Goal: Browse casually

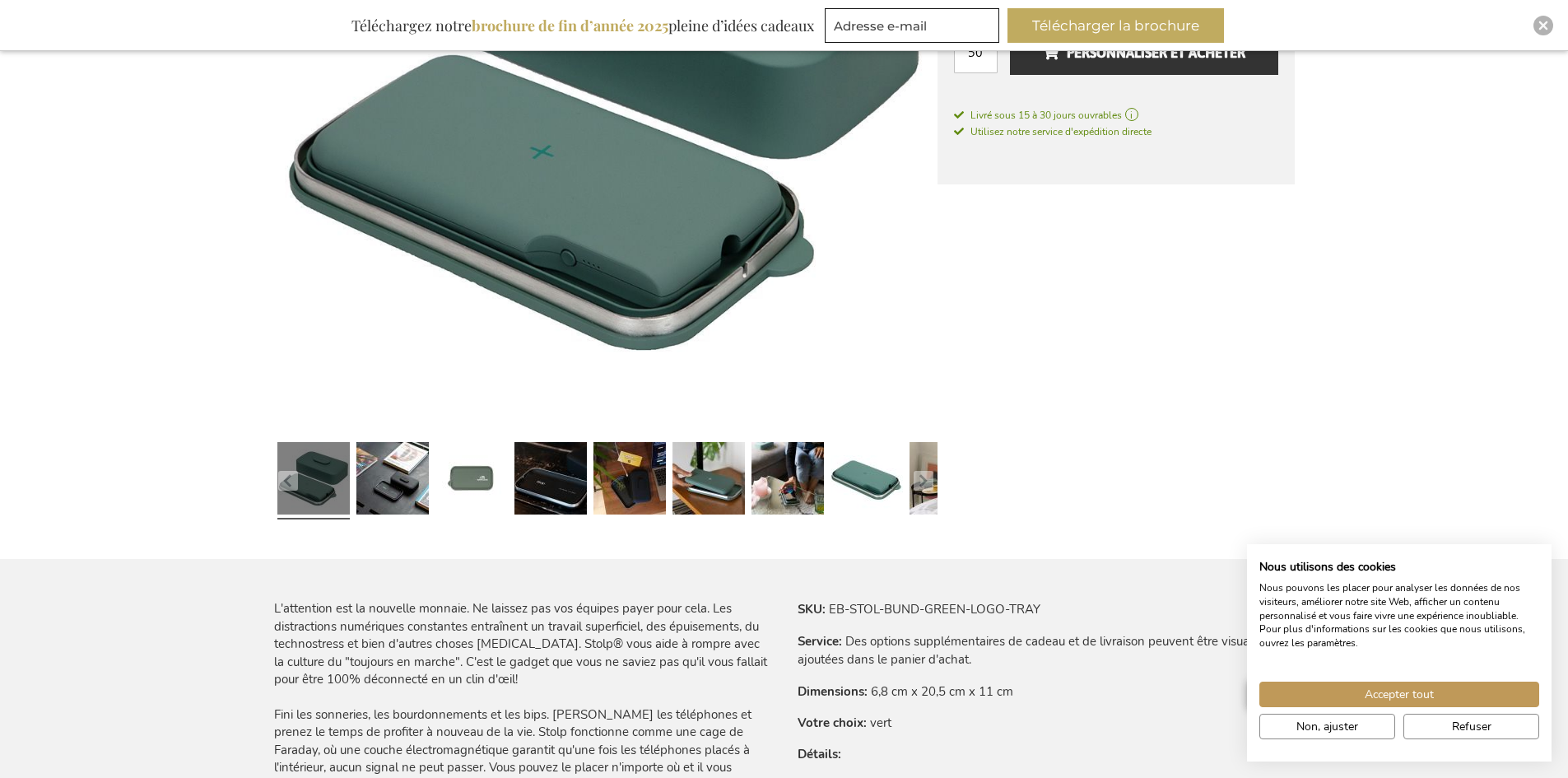
scroll to position [489, 0]
click at [304, 491] on link at bounding box center [313, 479] width 72 height 91
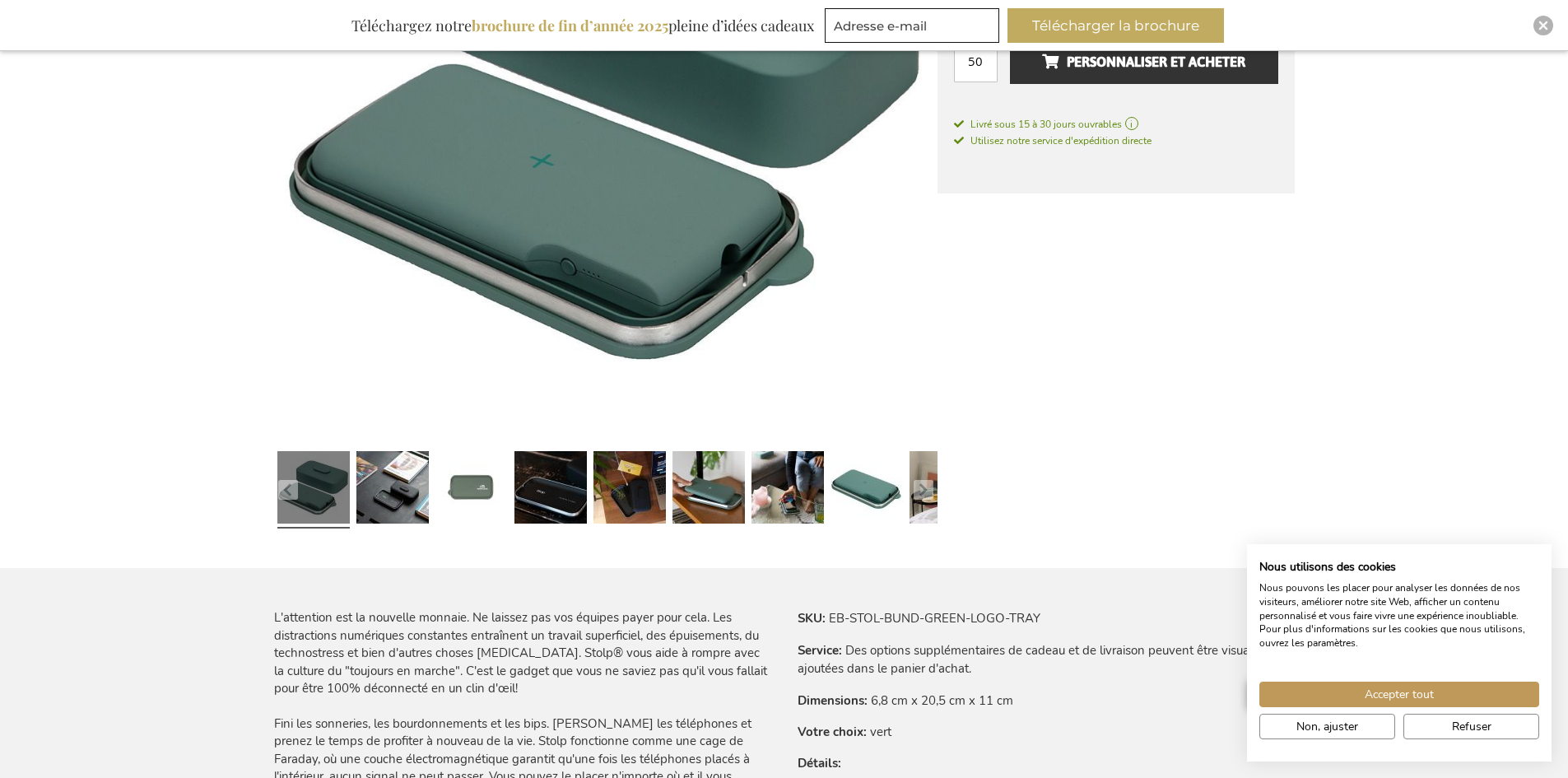
scroll to position [480, 0]
click at [549, 502] on link at bounding box center [550, 489] width 72 height 91
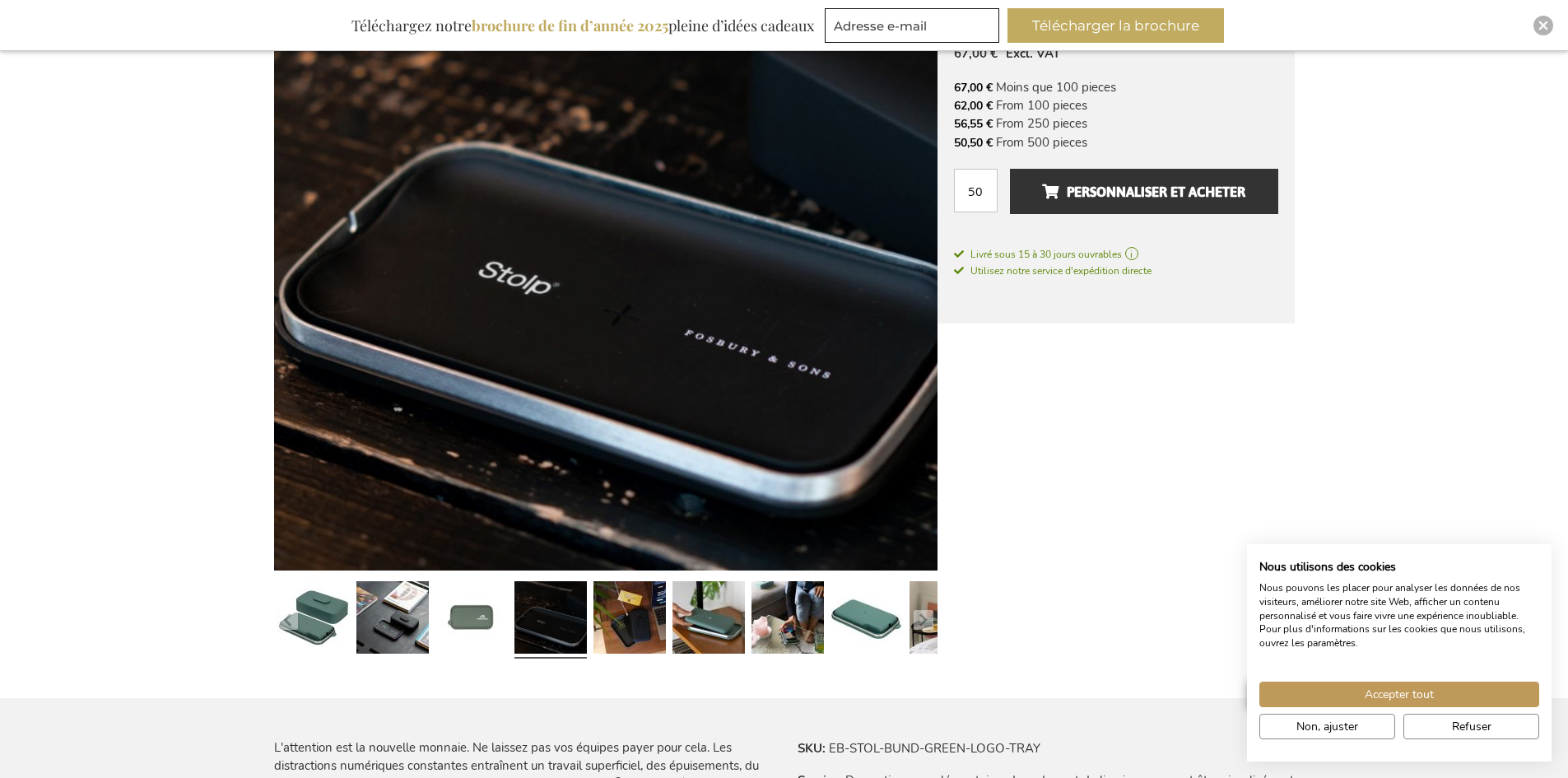
scroll to position [346, 0]
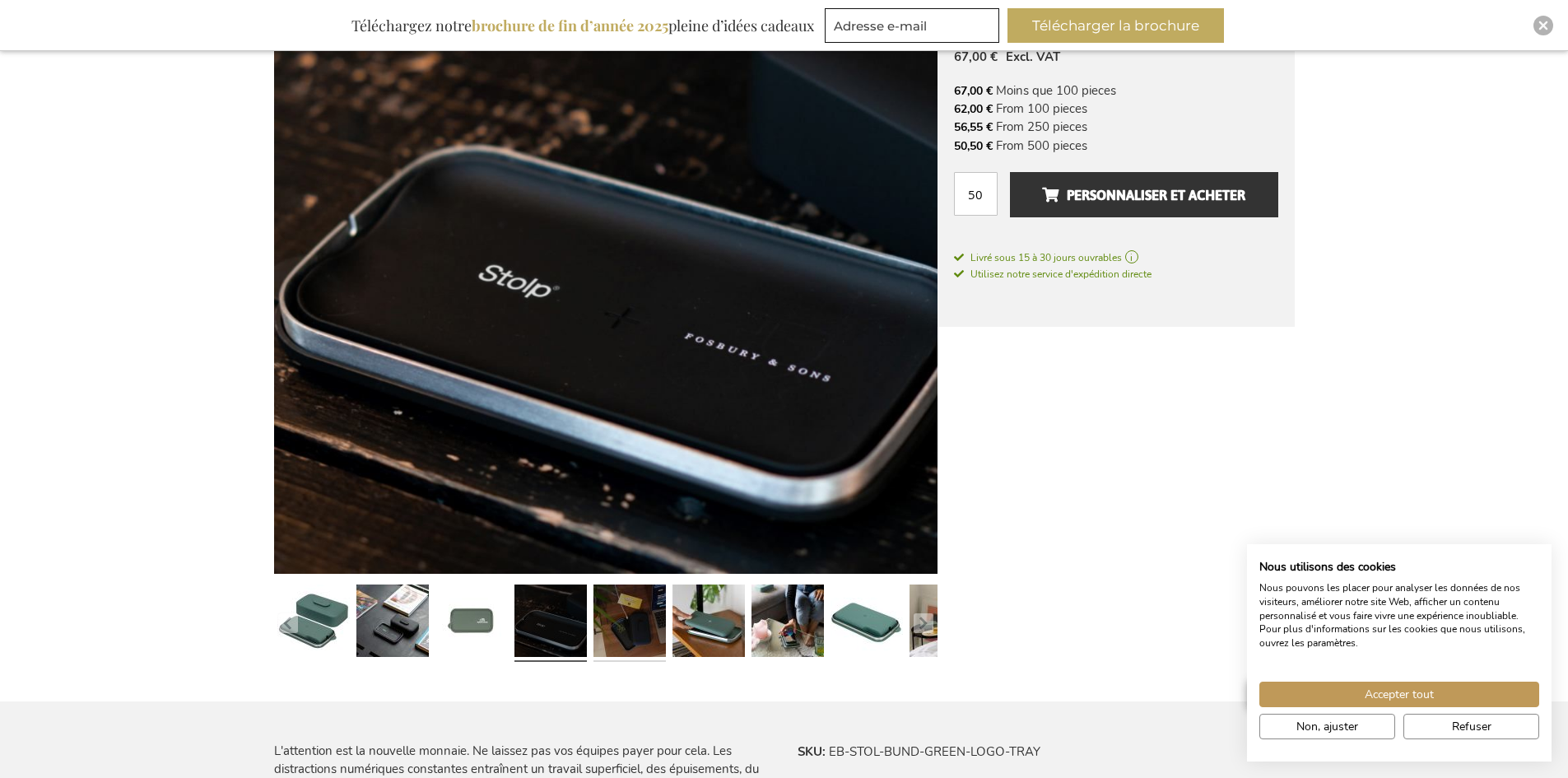
click at [621, 613] on link at bounding box center [629, 623] width 72 height 91
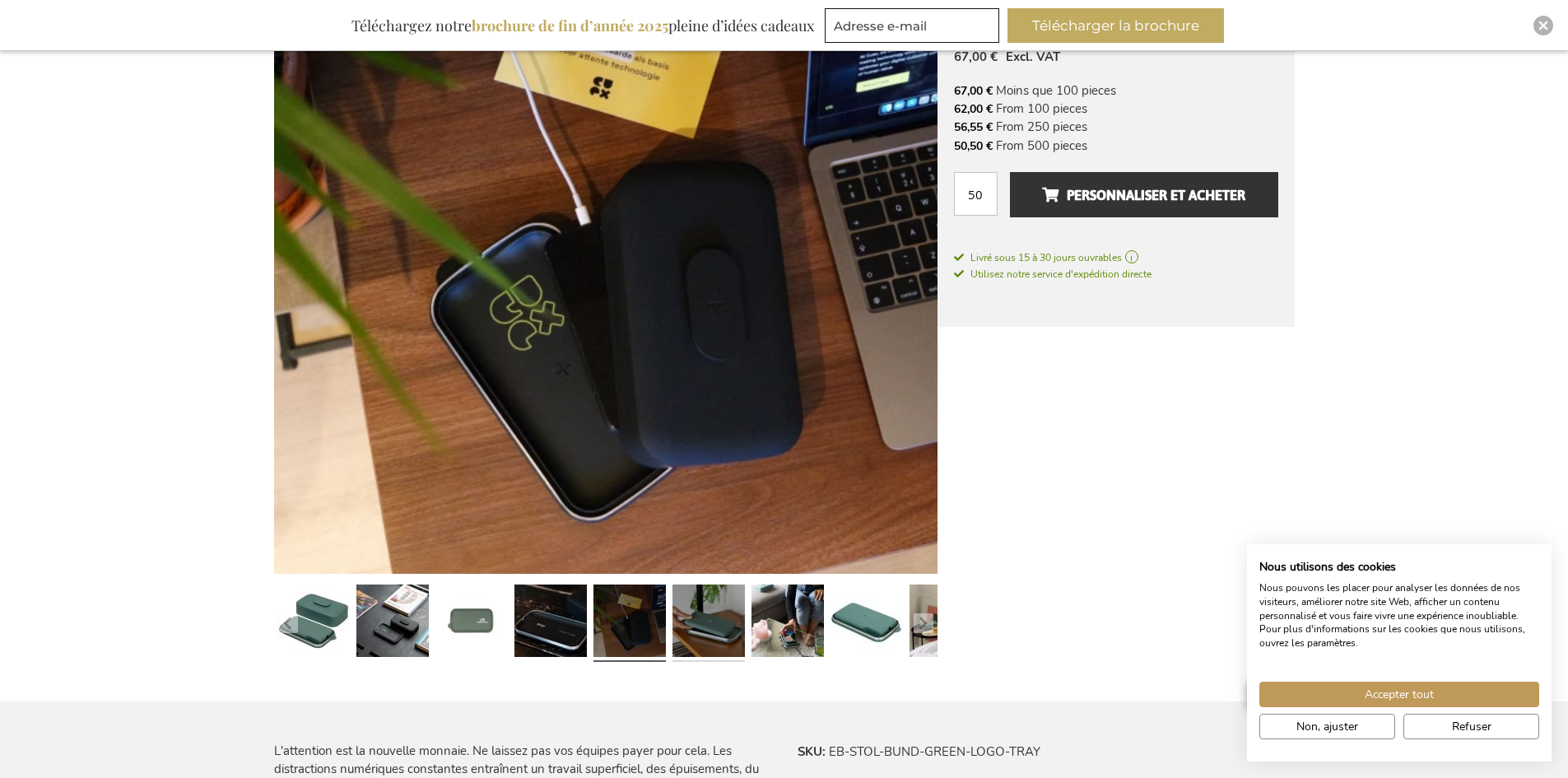
click at [714, 618] on link at bounding box center [708, 623] width 72 height 91
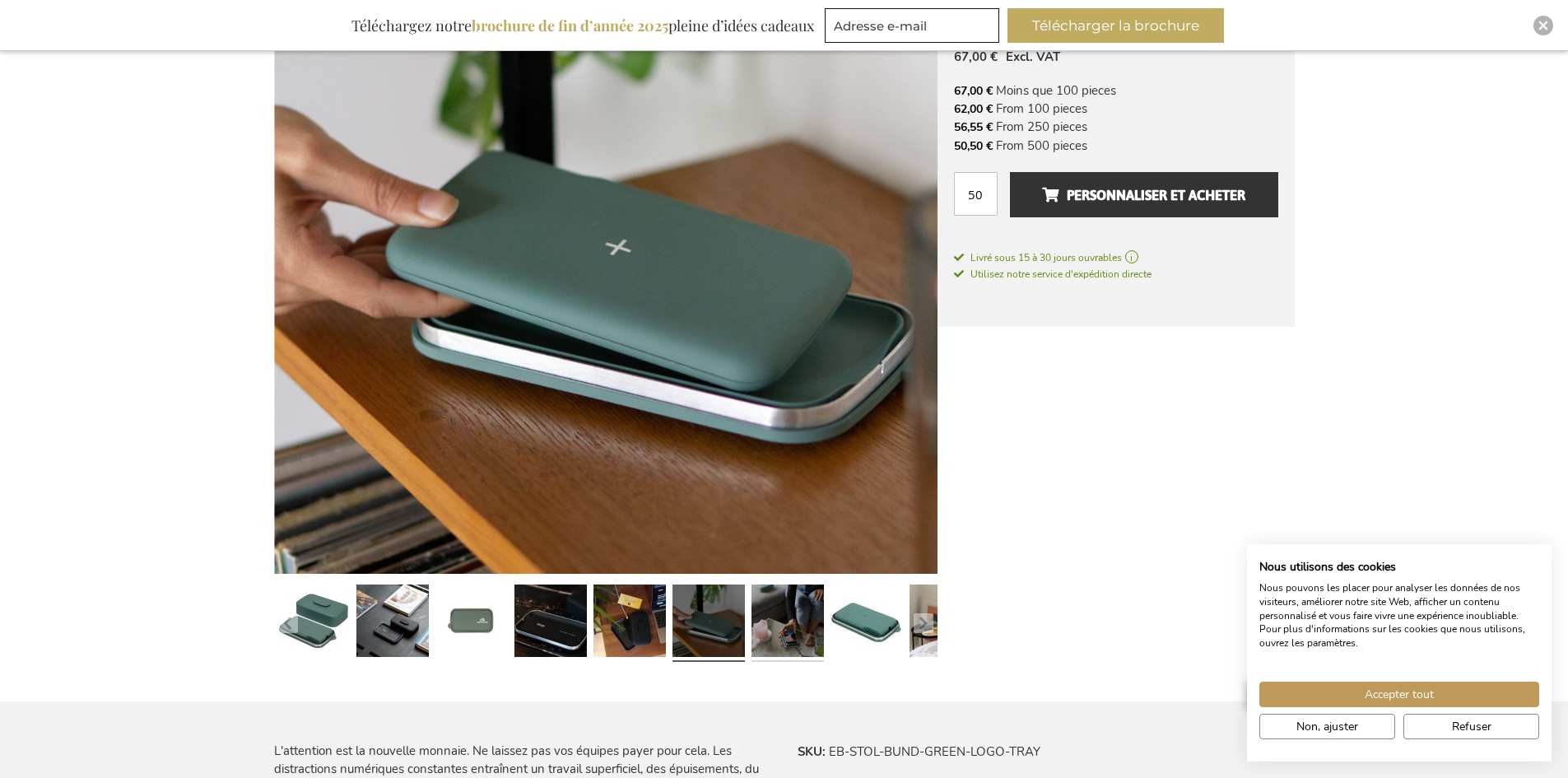
click at [810, 620] on link at bounding box center [787, 623] width 72 height 91
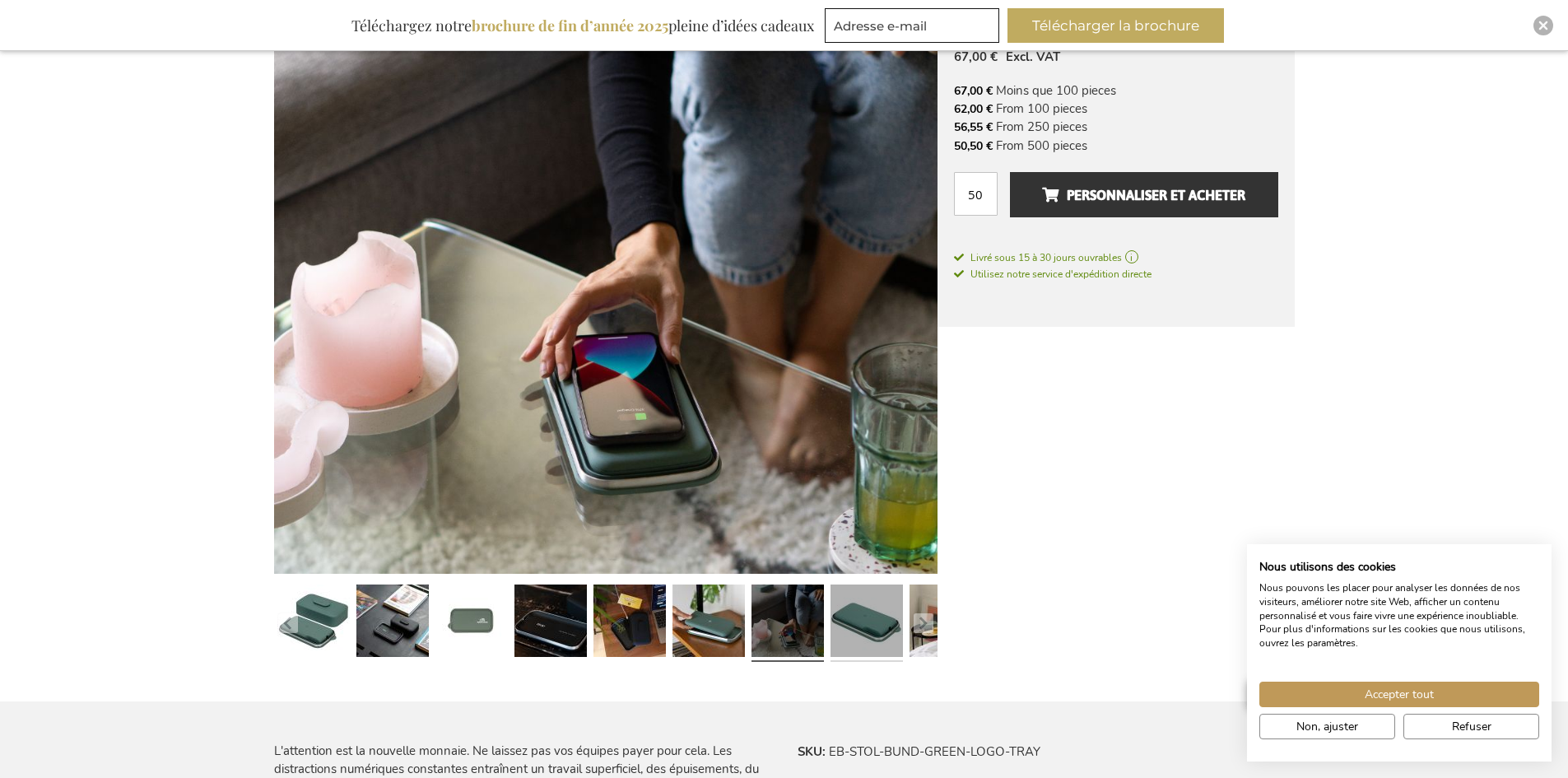
click at [862, 620] on link at bounding box center [866, 623] width 72 height 91
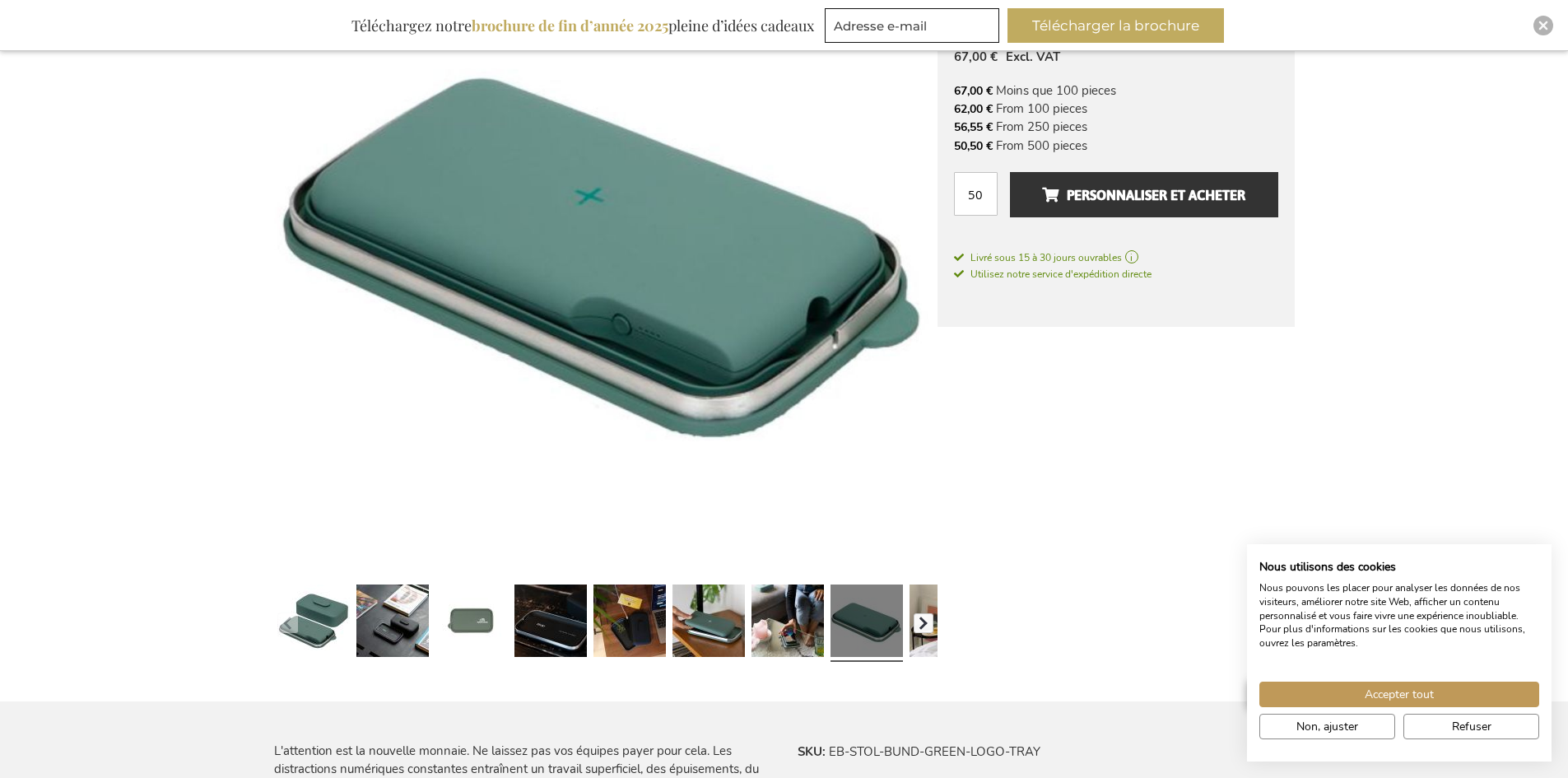
click at [924, 622] on button "button" at bounding box center [923, 623] width 20 height 20
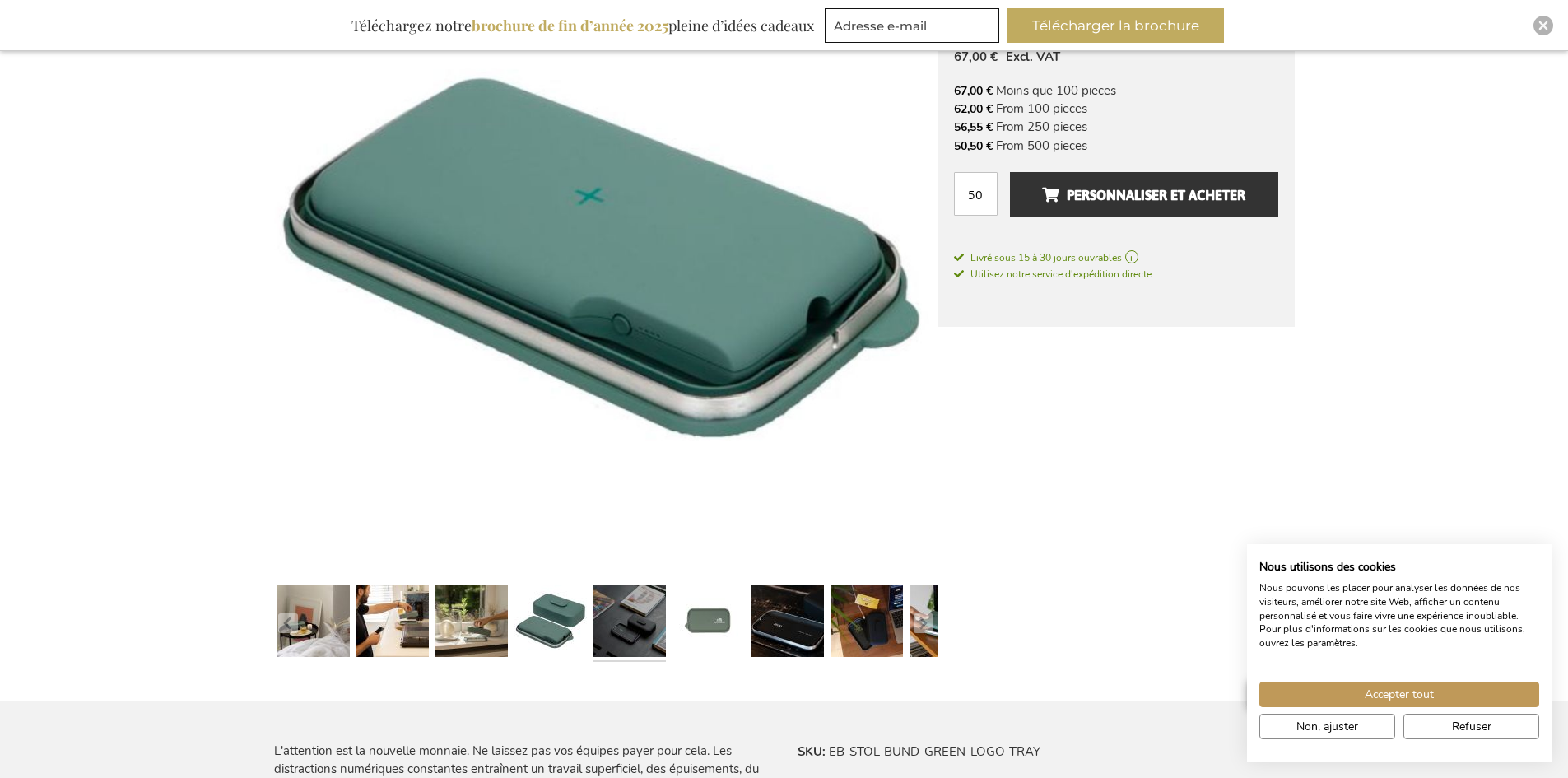
click at [623, 616] on link at bounding box center [629, 623] width 72 height 91
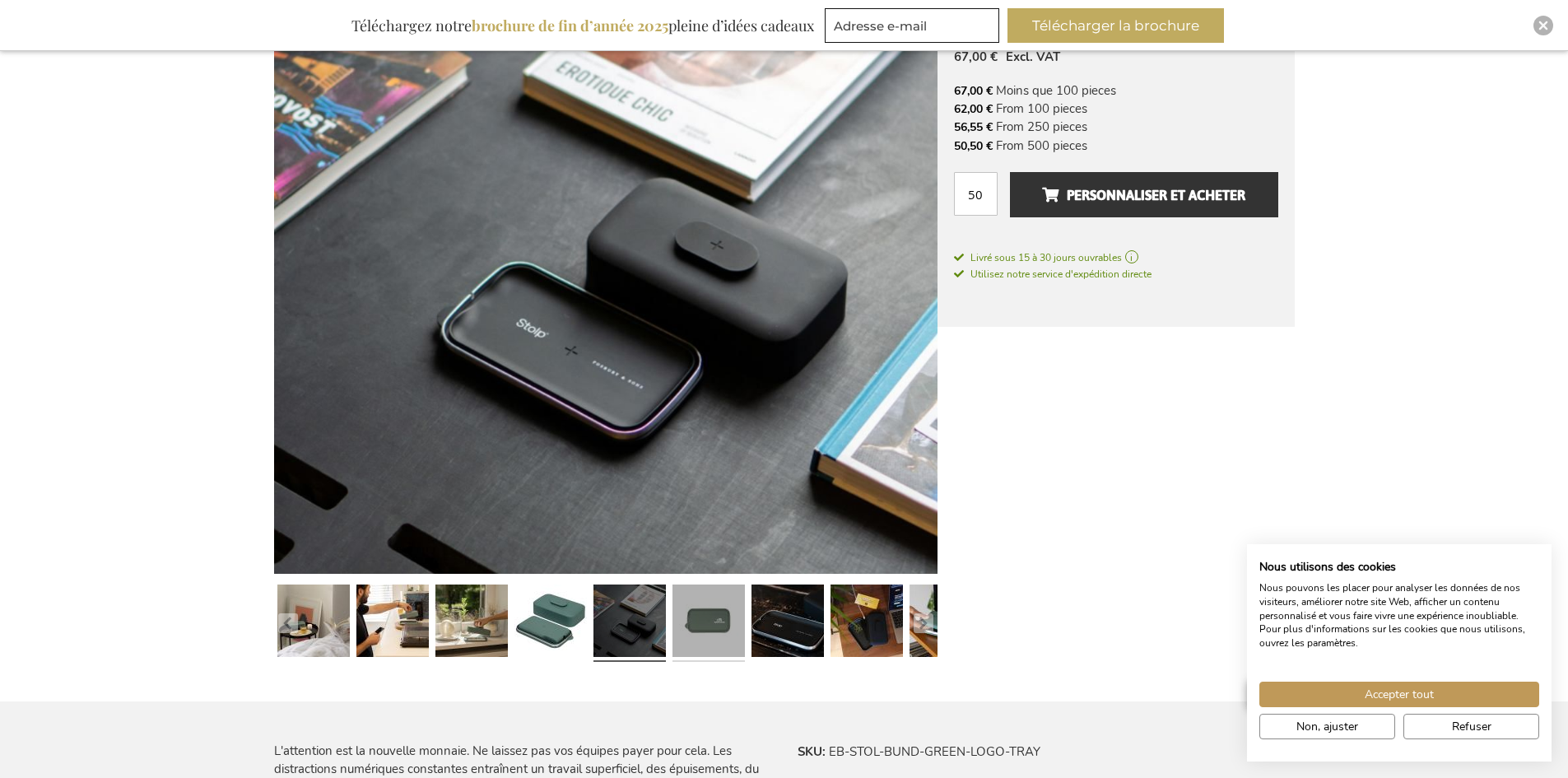
click at [692, 615] on link at bounding box center [708, 623] width 72 height 91
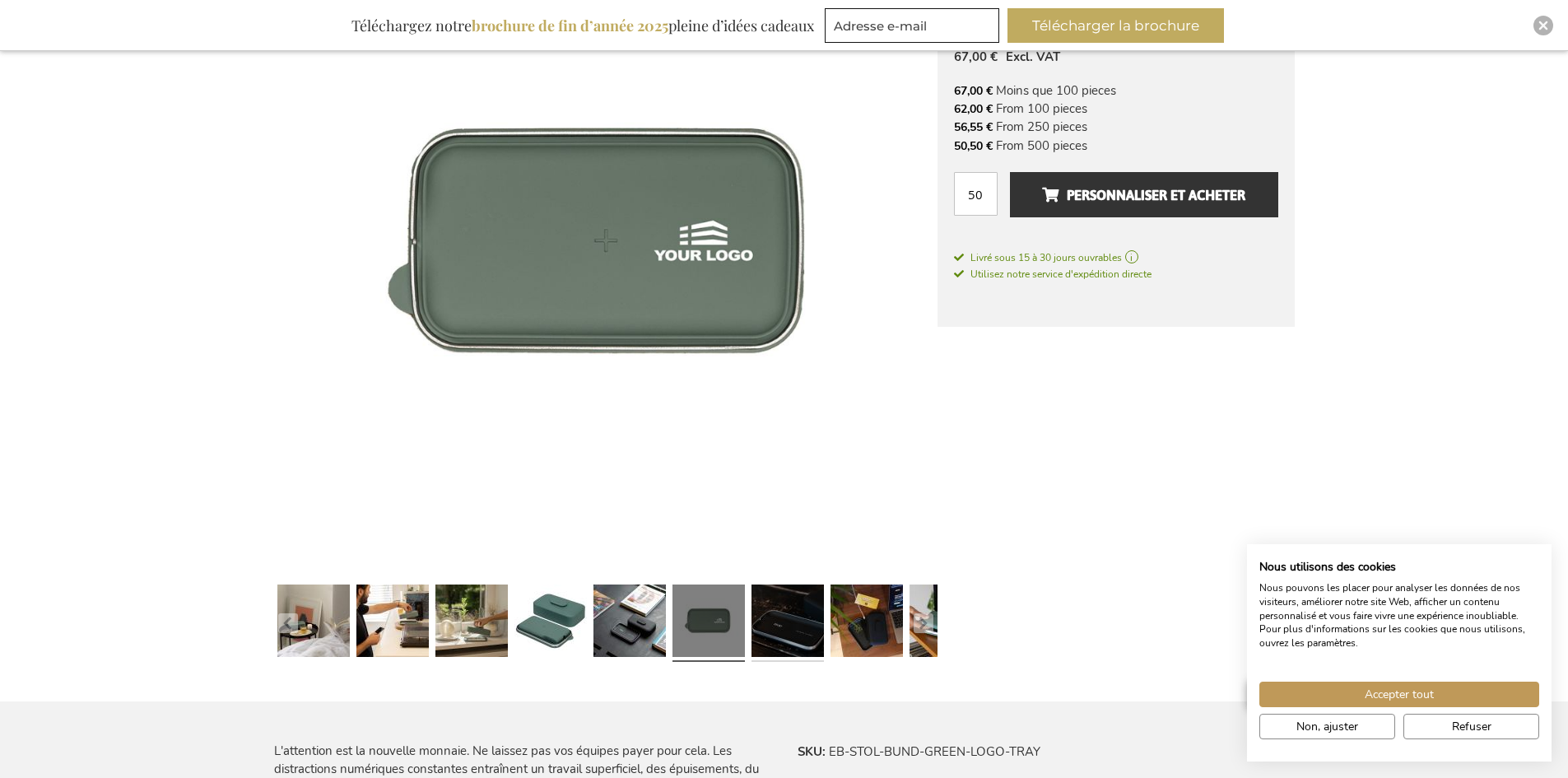
click at [775, 622] on link at bounding box center [787, 623] width 72 height 91
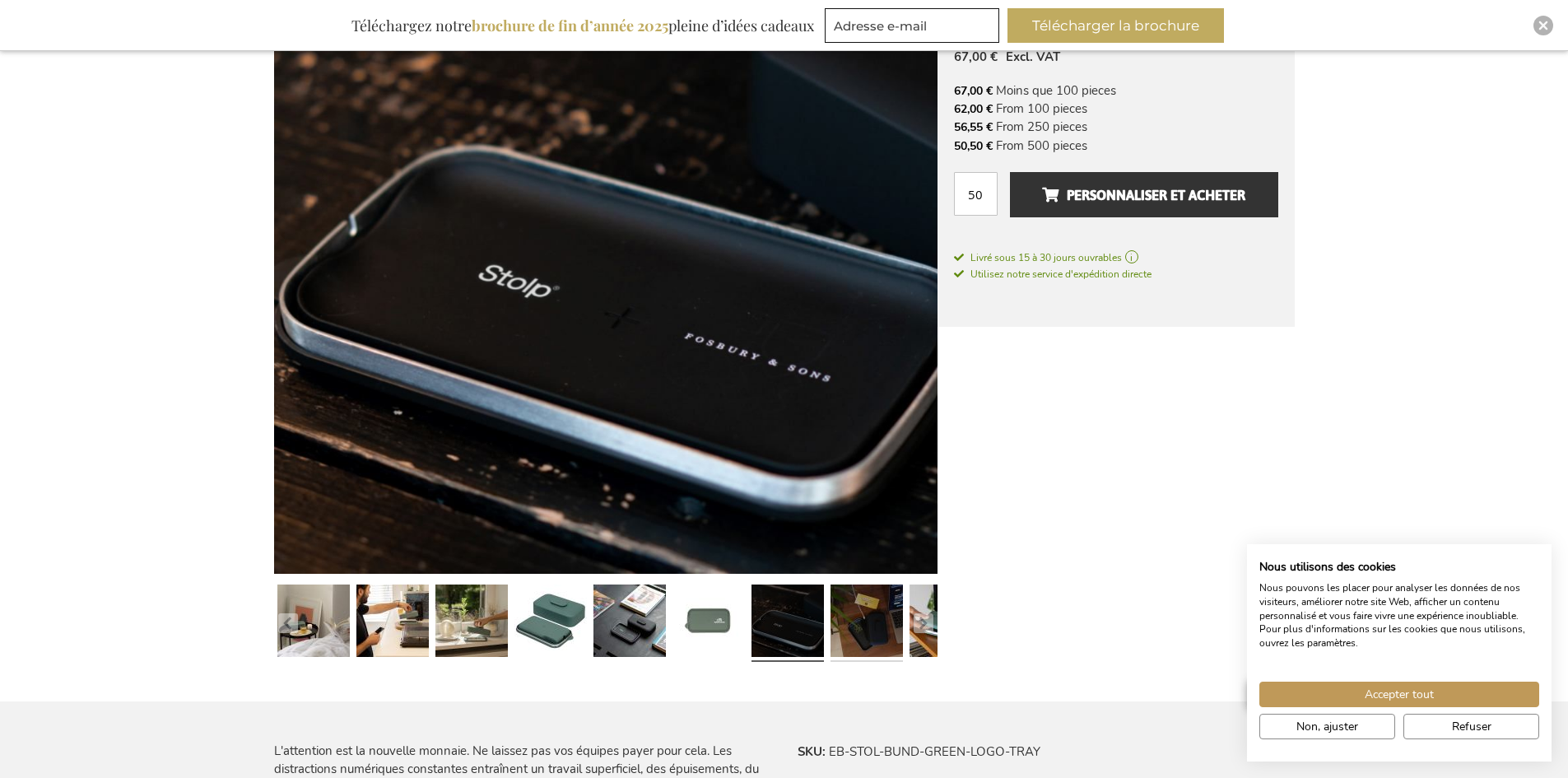
click at [840, 618] on link at bounding box center [866, 623] width 72 height 91
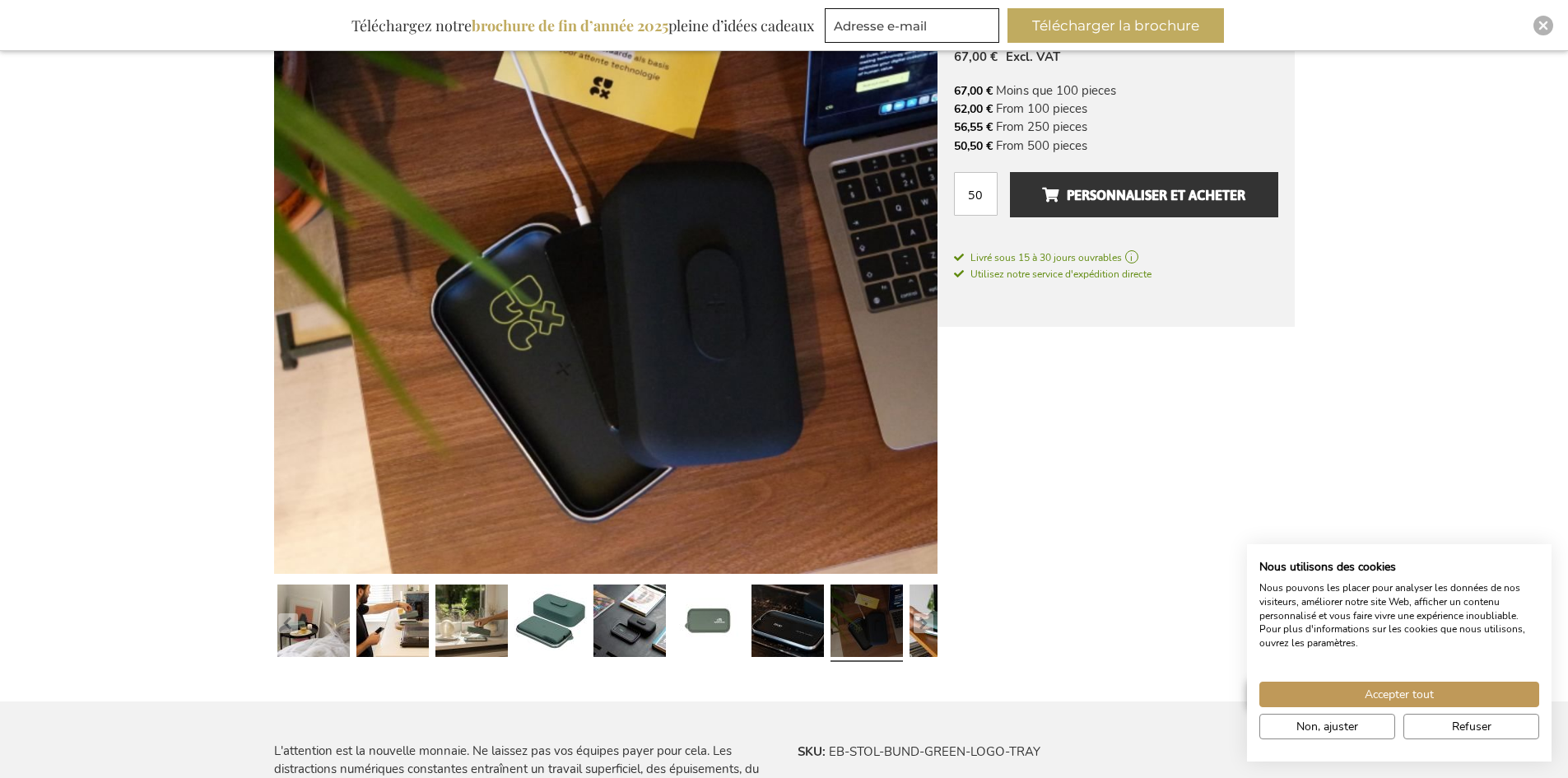
click at [907, 627] on div at bounding box center [945, 623] width 79 height 91
click at [927, 627] on button "button" at bounding box center [923, 623] width 20 height 20
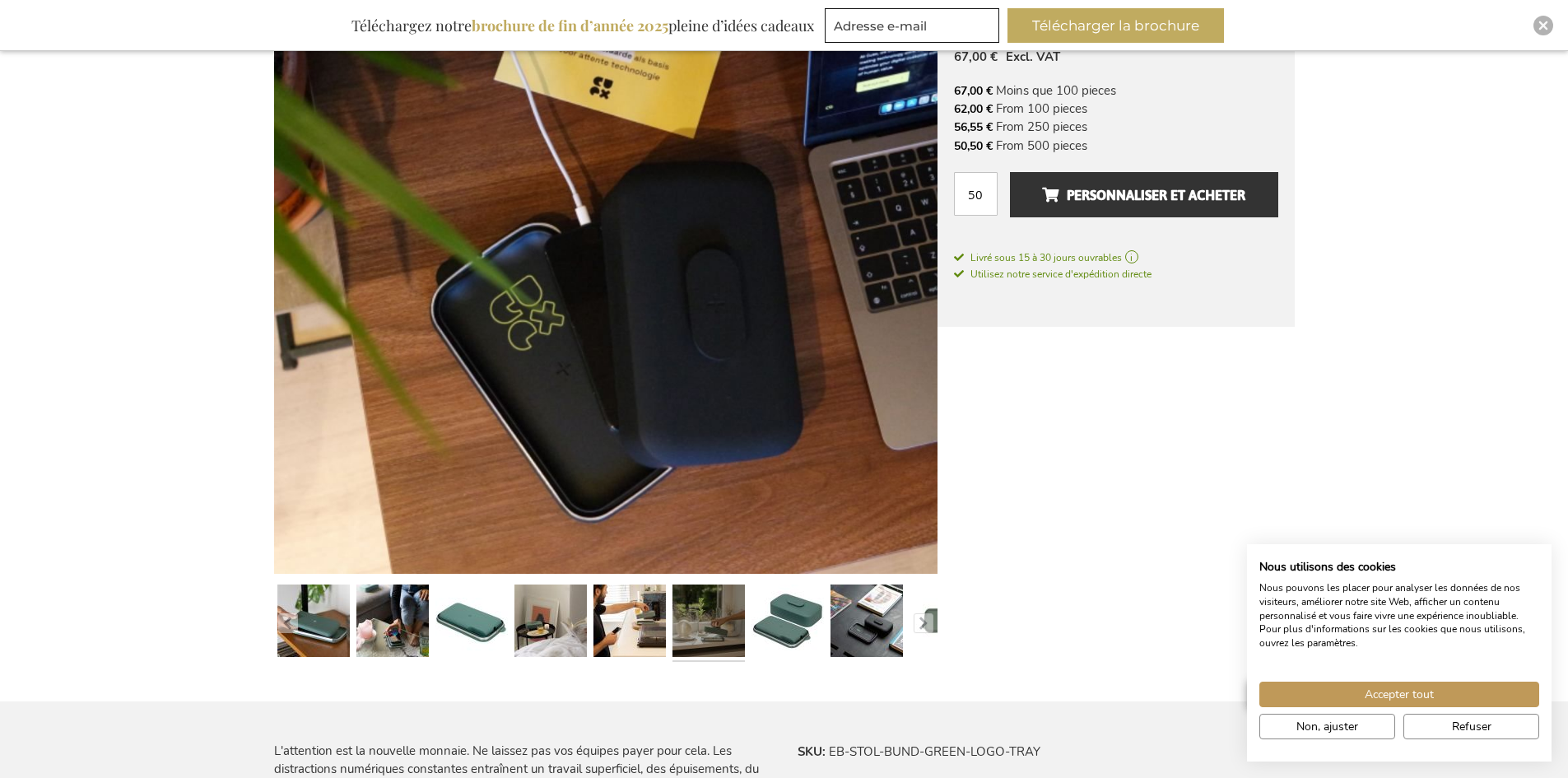
click at [688, 622] on link at bounding box center [708, 623] width 72 height 91
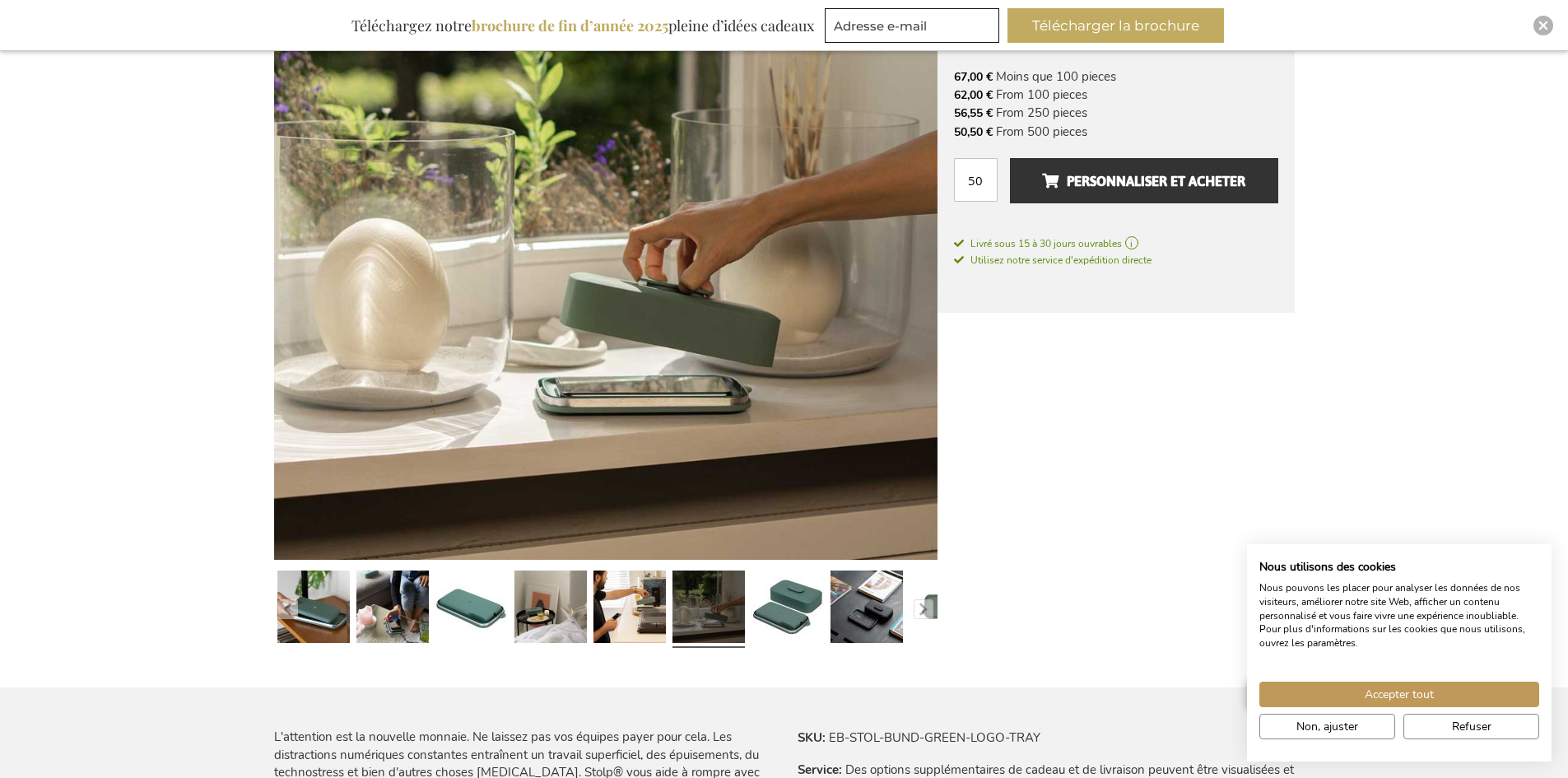
scroll to position [360, 0]
click at [769, 598] on link at bounding box center [787, 608] width 72 height 91
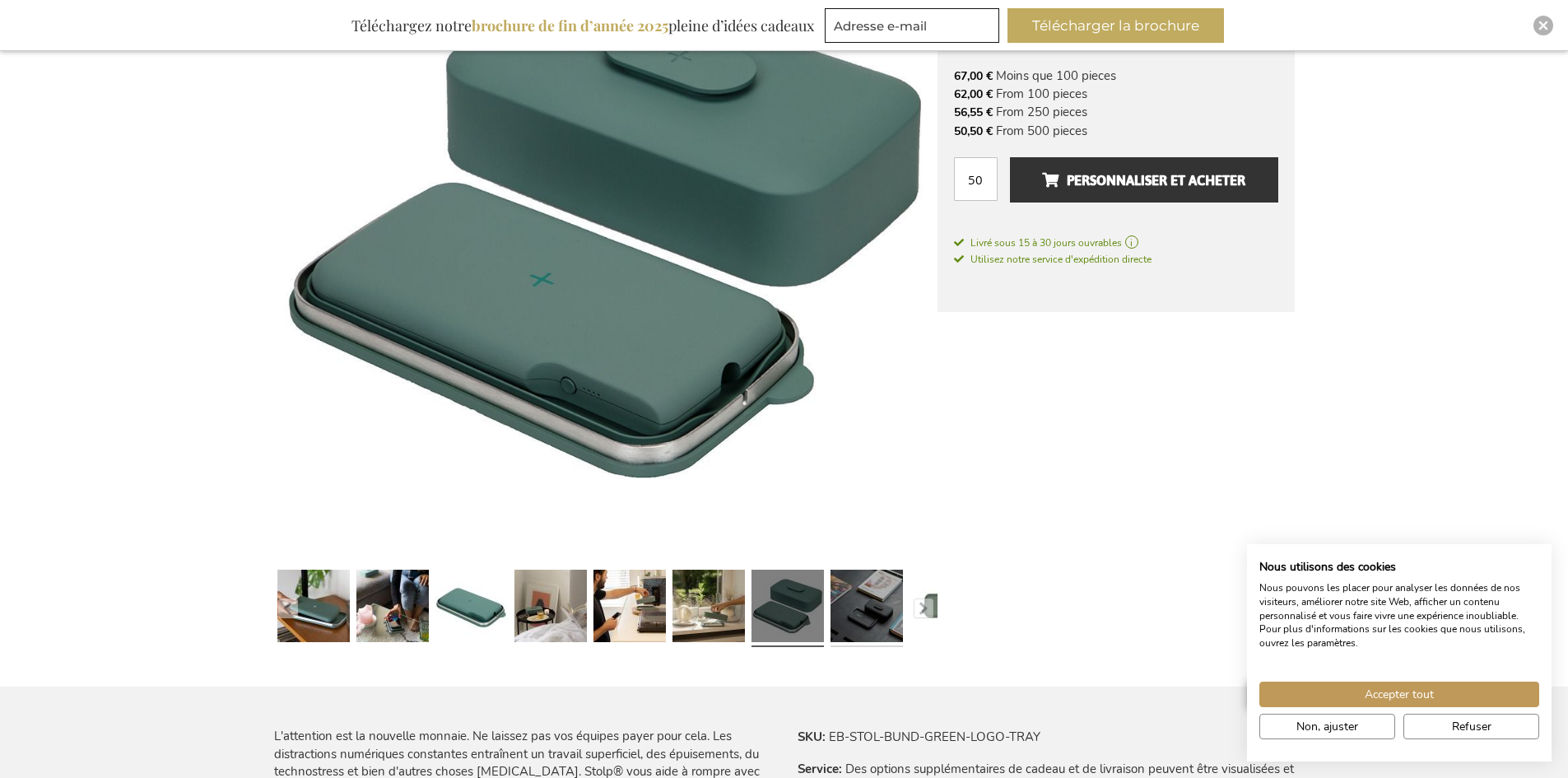
click at [859, 591] on link at bounding box center [866, 608] width 72 height 91
